Goal: Information Seeking & Learning: Learn about a topic

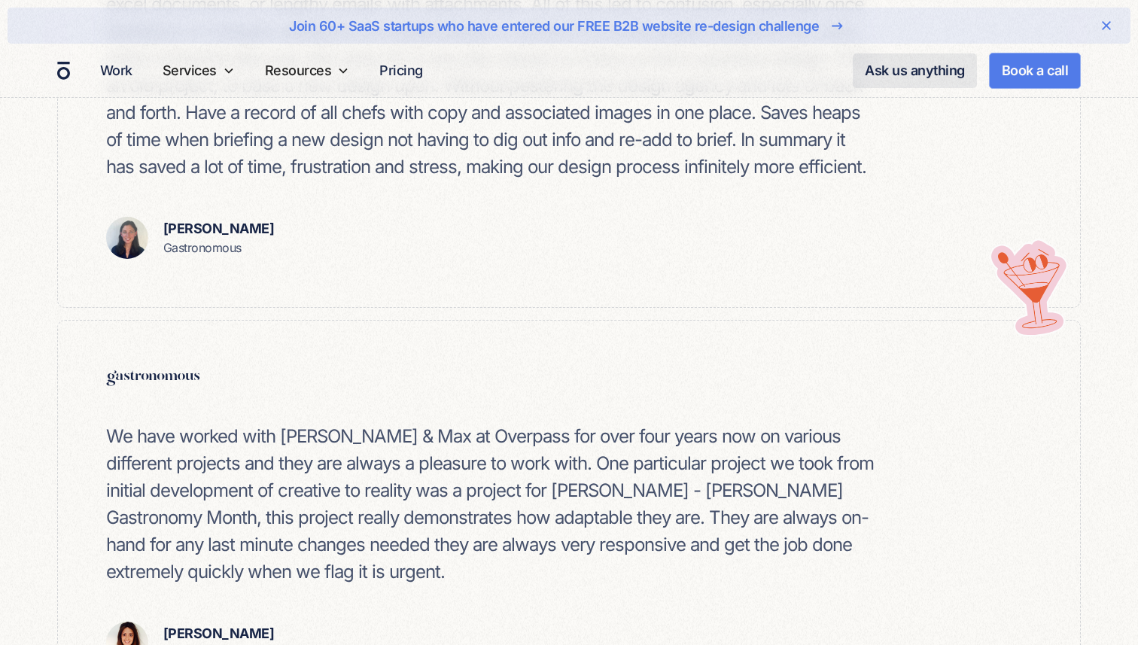
scroll to position [1606, 0]
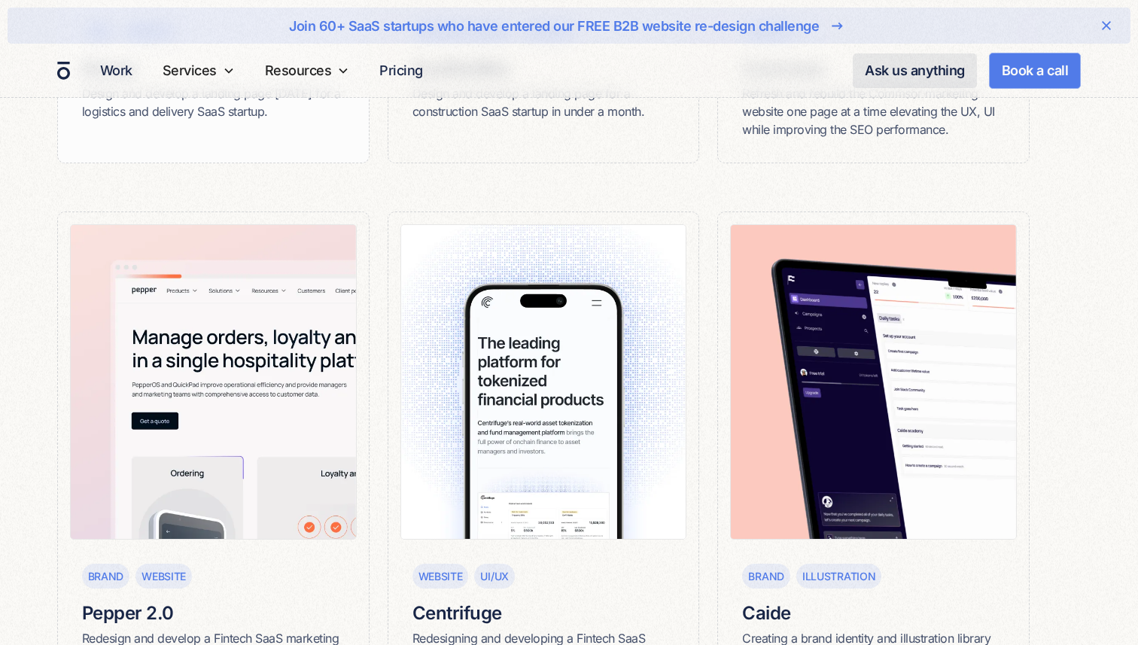
scroll to position [749, 0]
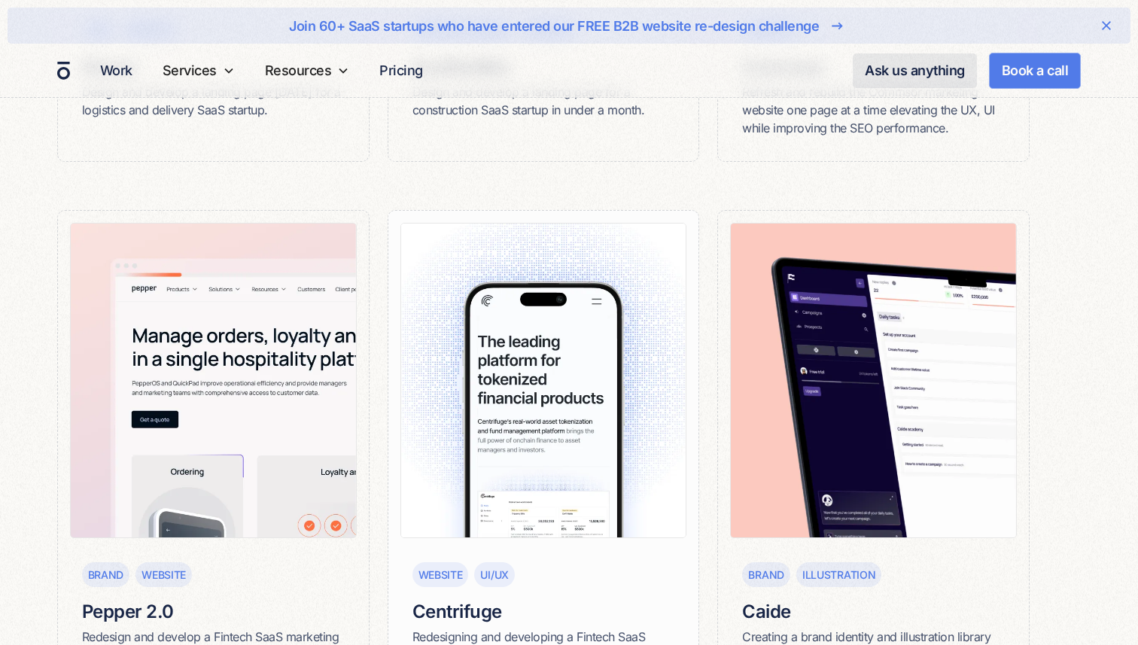
click at [546, 295] on img at bounding box center [543, 380] width 287 height 315
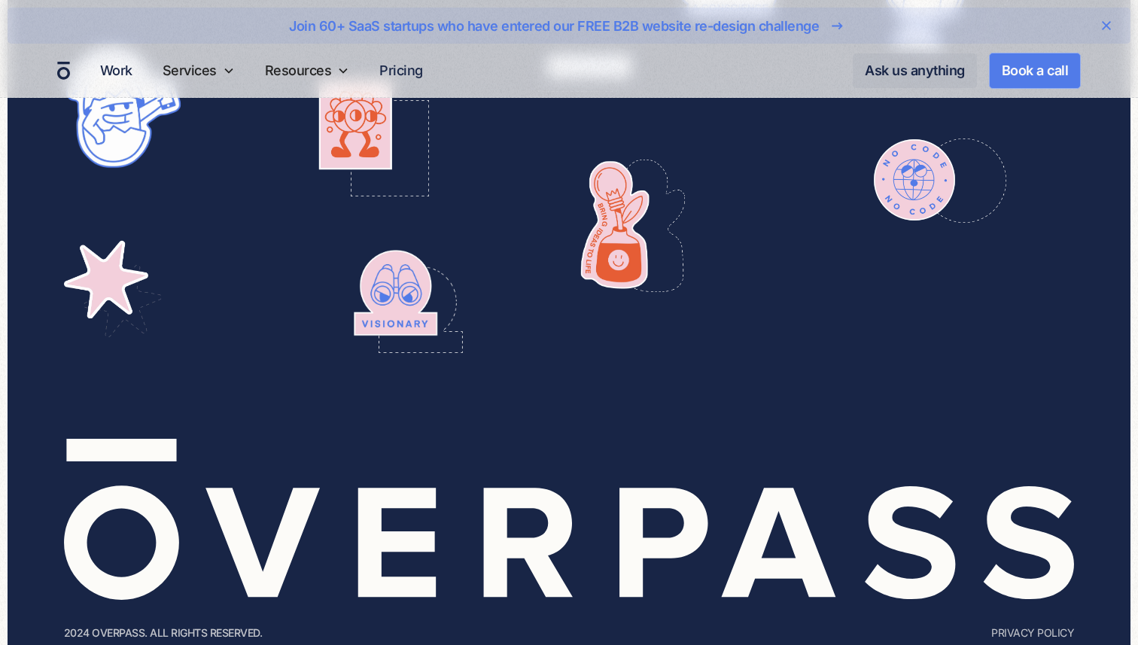
scroll to position [8490, 0]
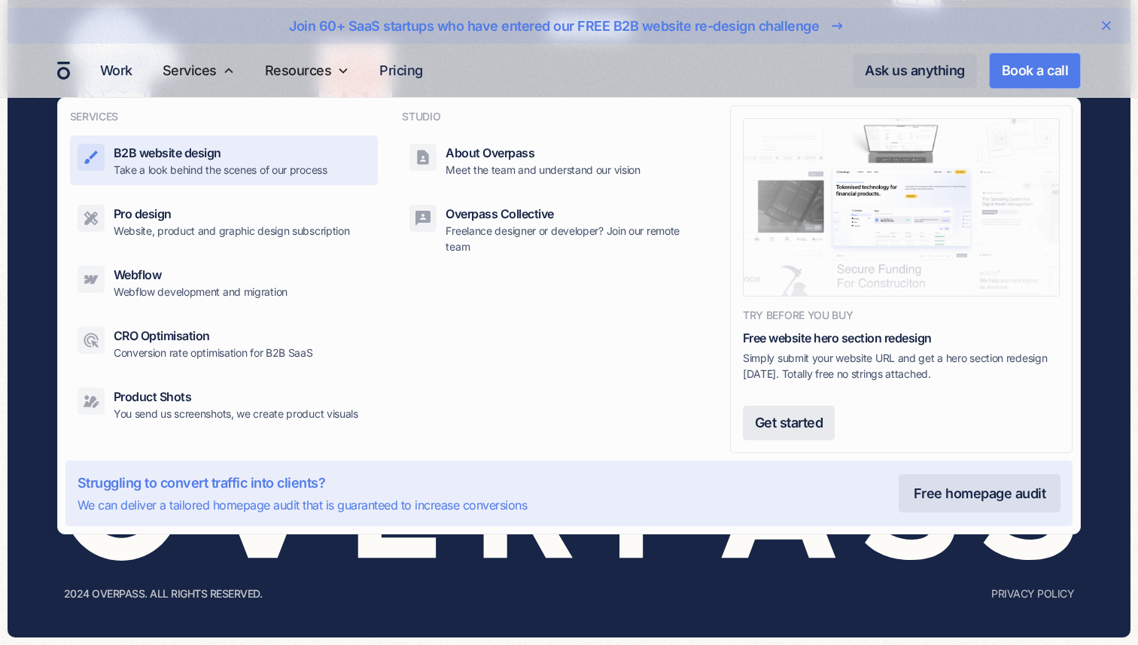
click at [229, 153] on div "B2B website design Take a look behind the scenes of our process" at bounding box center [221, 161] width 214 height 34
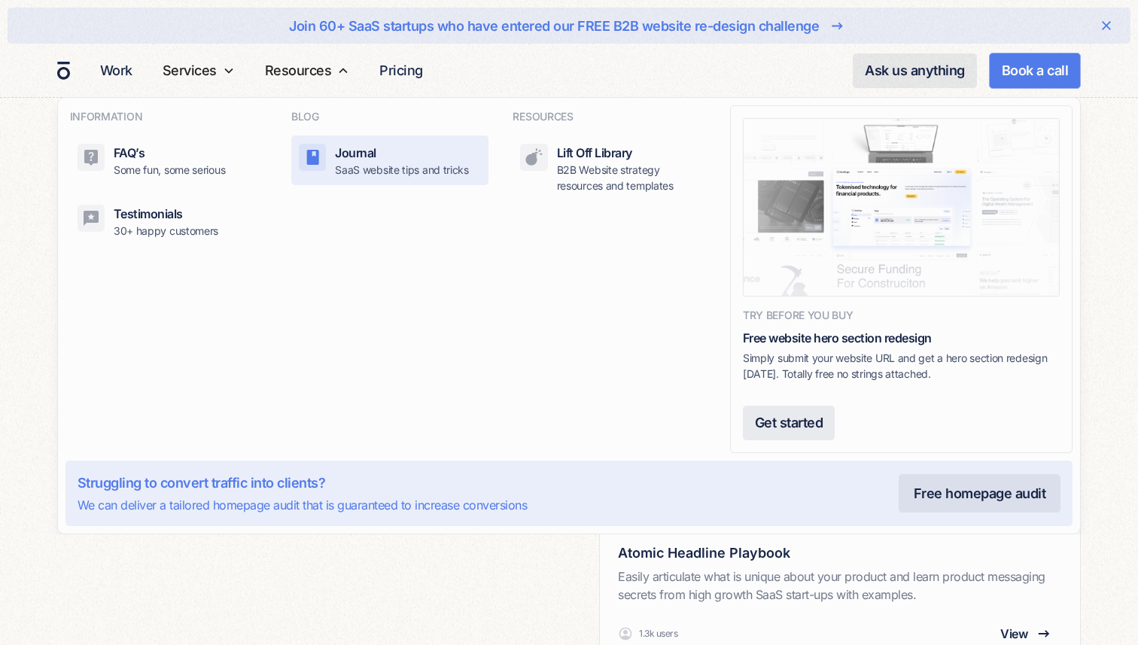
click at [355, 167] on p "SaaS website tips and tricks" at bounding box center [402, 170] width 134 height 16
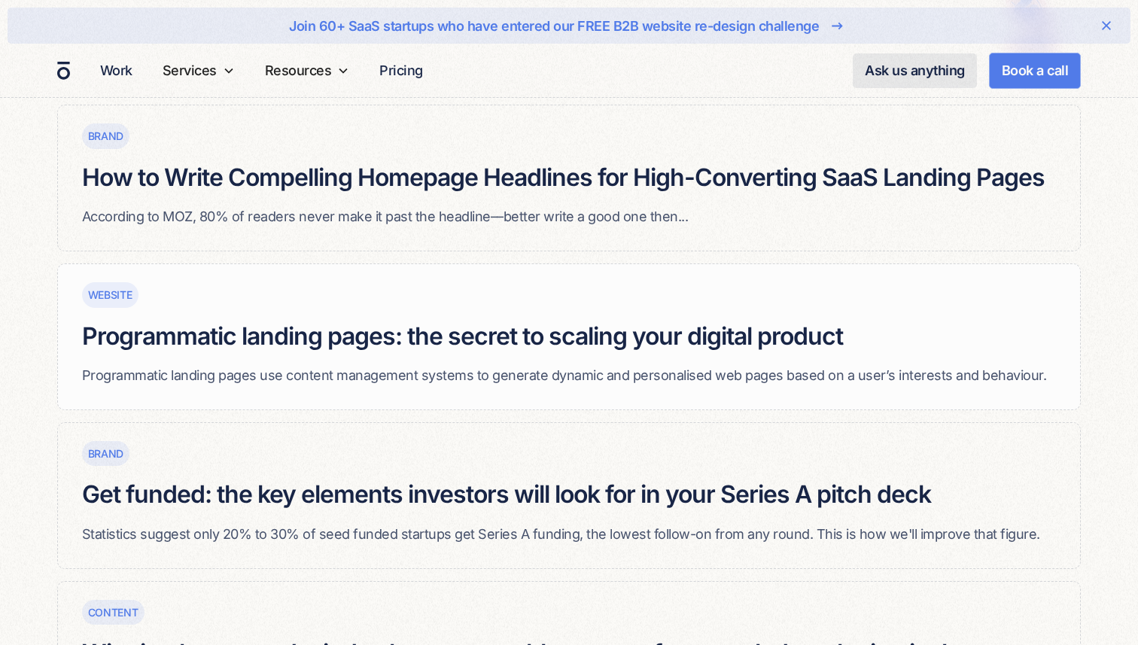
scroll to position [316, 0]
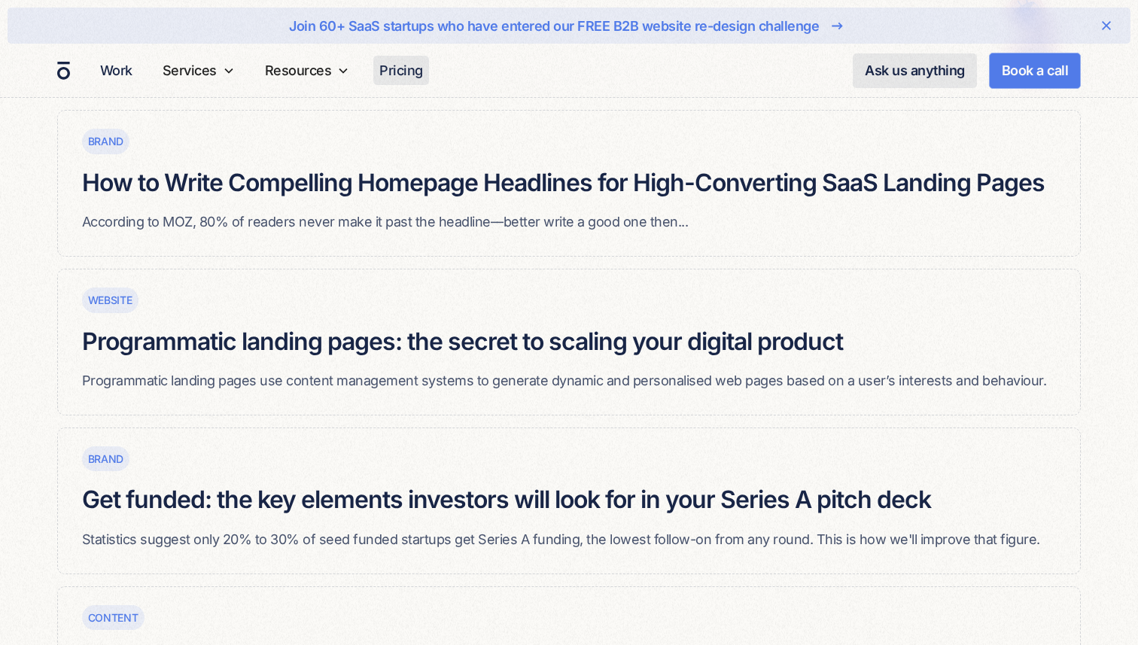
click at [404, 71] on link "Pricing" at bounding box center [401, 70] width 56 height 29
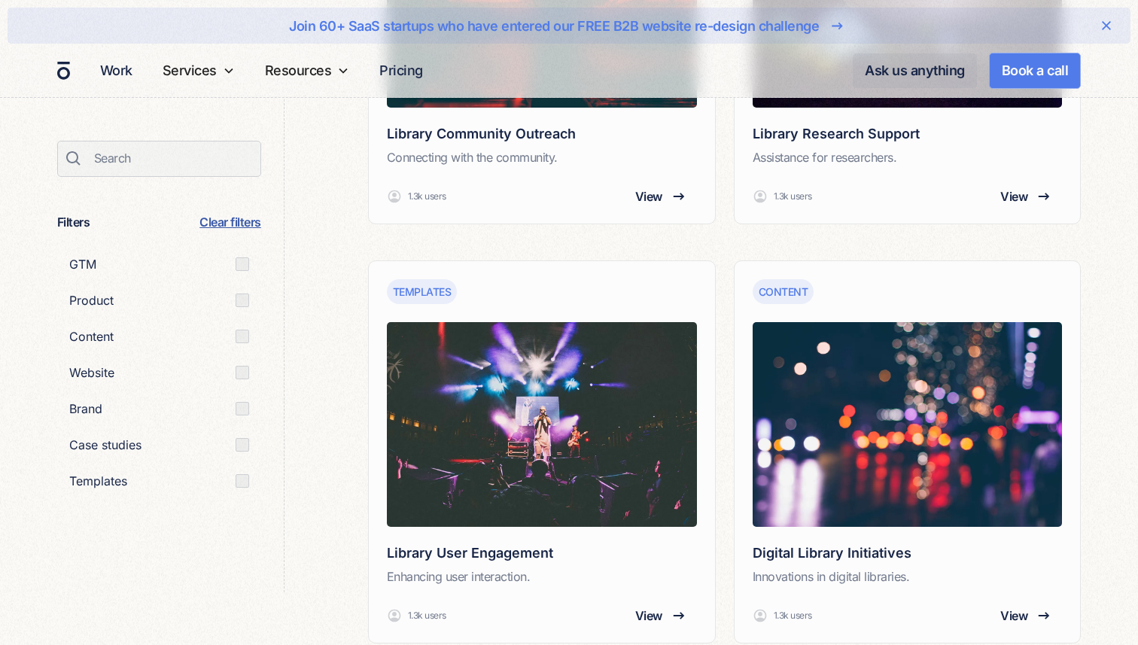
scroll to position [1900, 0]
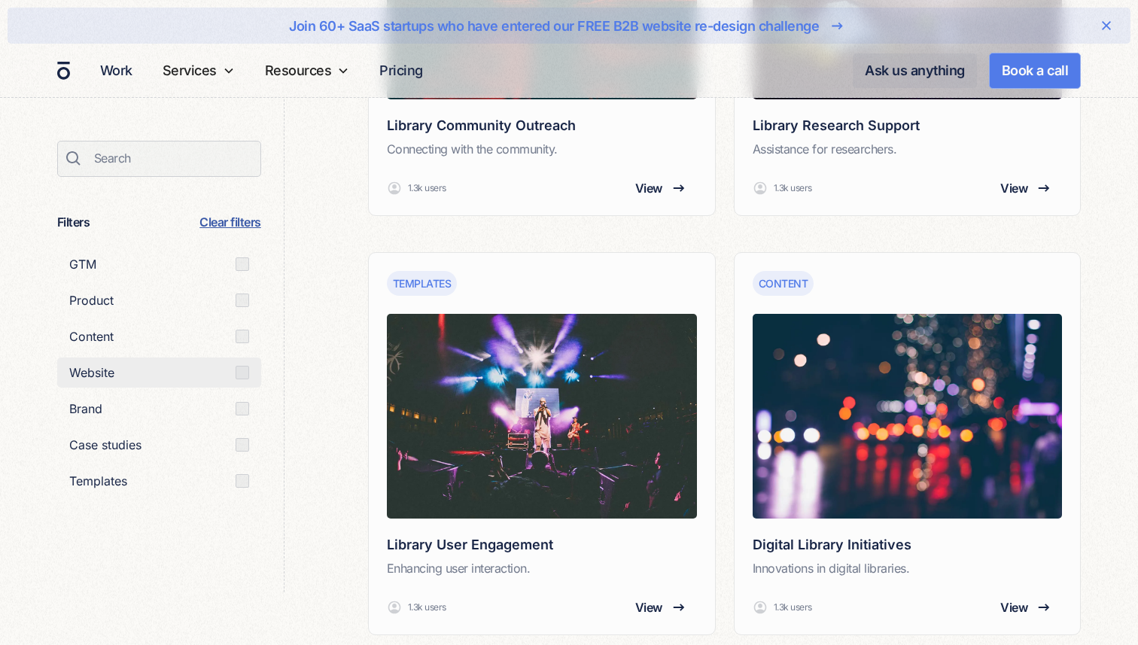
click at [246, 375] on div "Email Form" at bounding box center [242, 373] width 14 height 14
click at [79, 375] on input "Website" at bounding box center [74, 373] width 10 height 10
radio input "true"
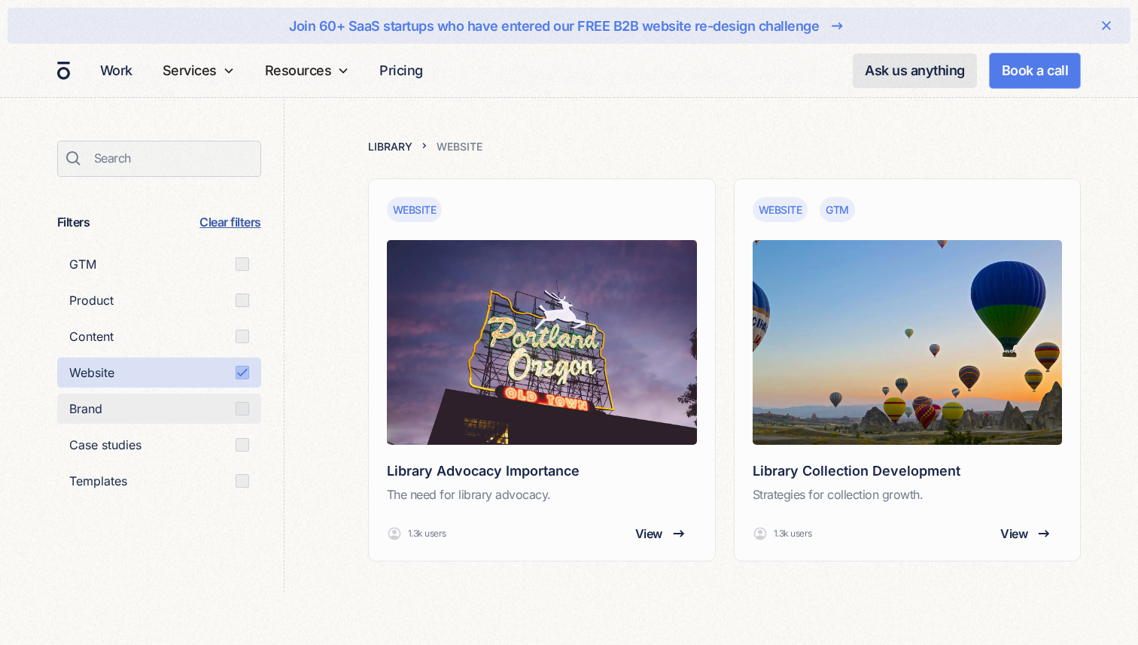
scroll to position [673, 0]
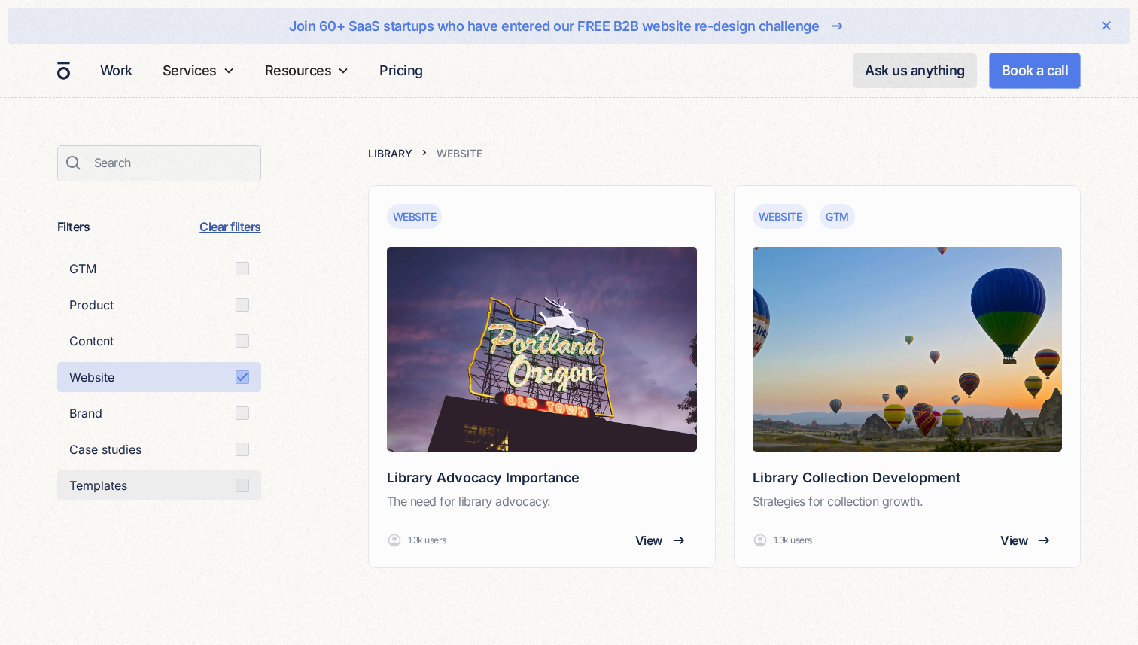
click at [248, 482] on div "Email Form" at bounding box center [242, 486] width 14 height 14
click at [79, 482] on input "Templates" at bounding box center [74, 485] width 10 height 10
radio input "true"
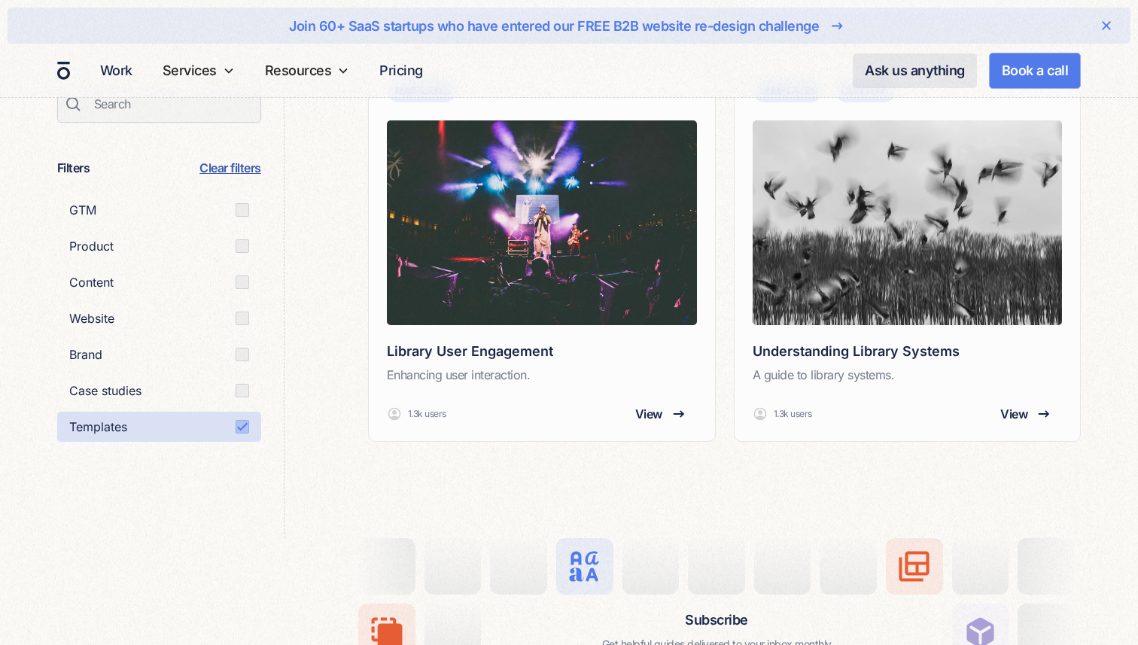
scroll to position [1232, 0]
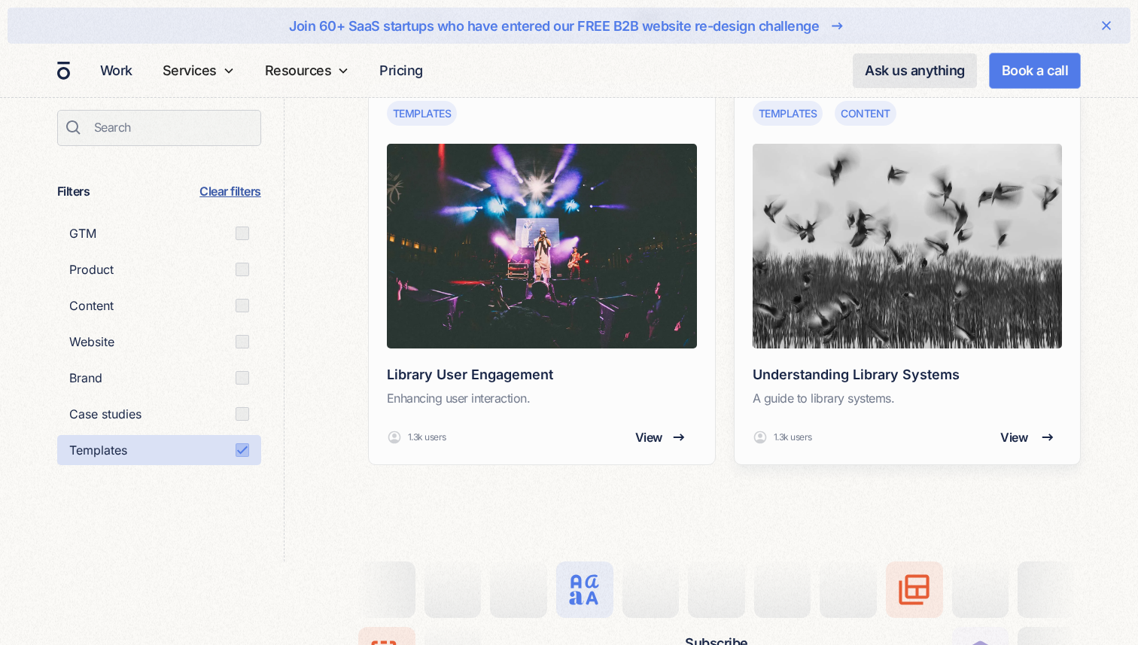
click at [838, 298] on img "Email Form" at bounding box center [907, 246] width 310 height 205
